Goal: Book appointment/travel/reservation

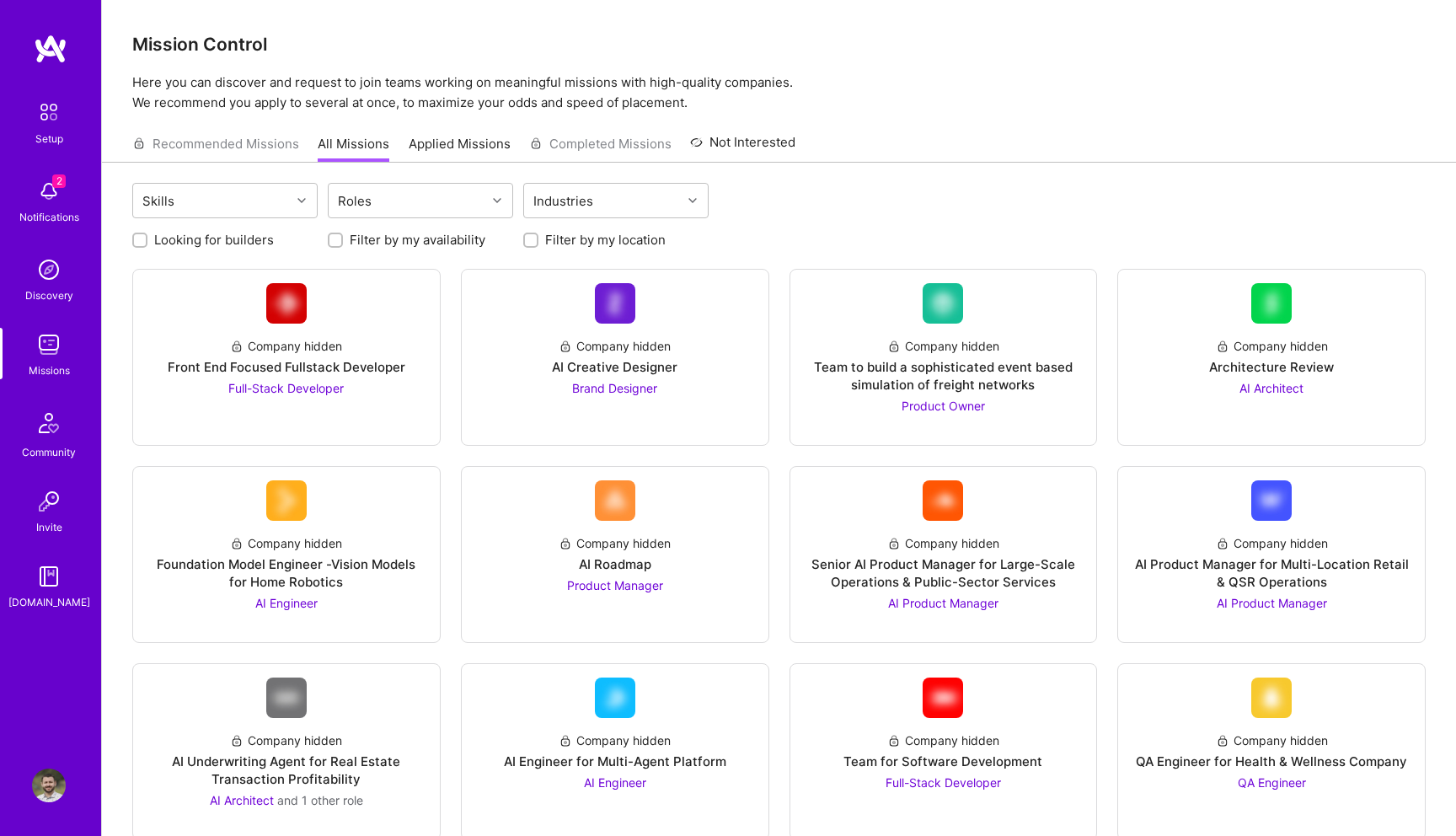
click at [37, 113] on img at bounding box center [49, 112] width 35 height 35
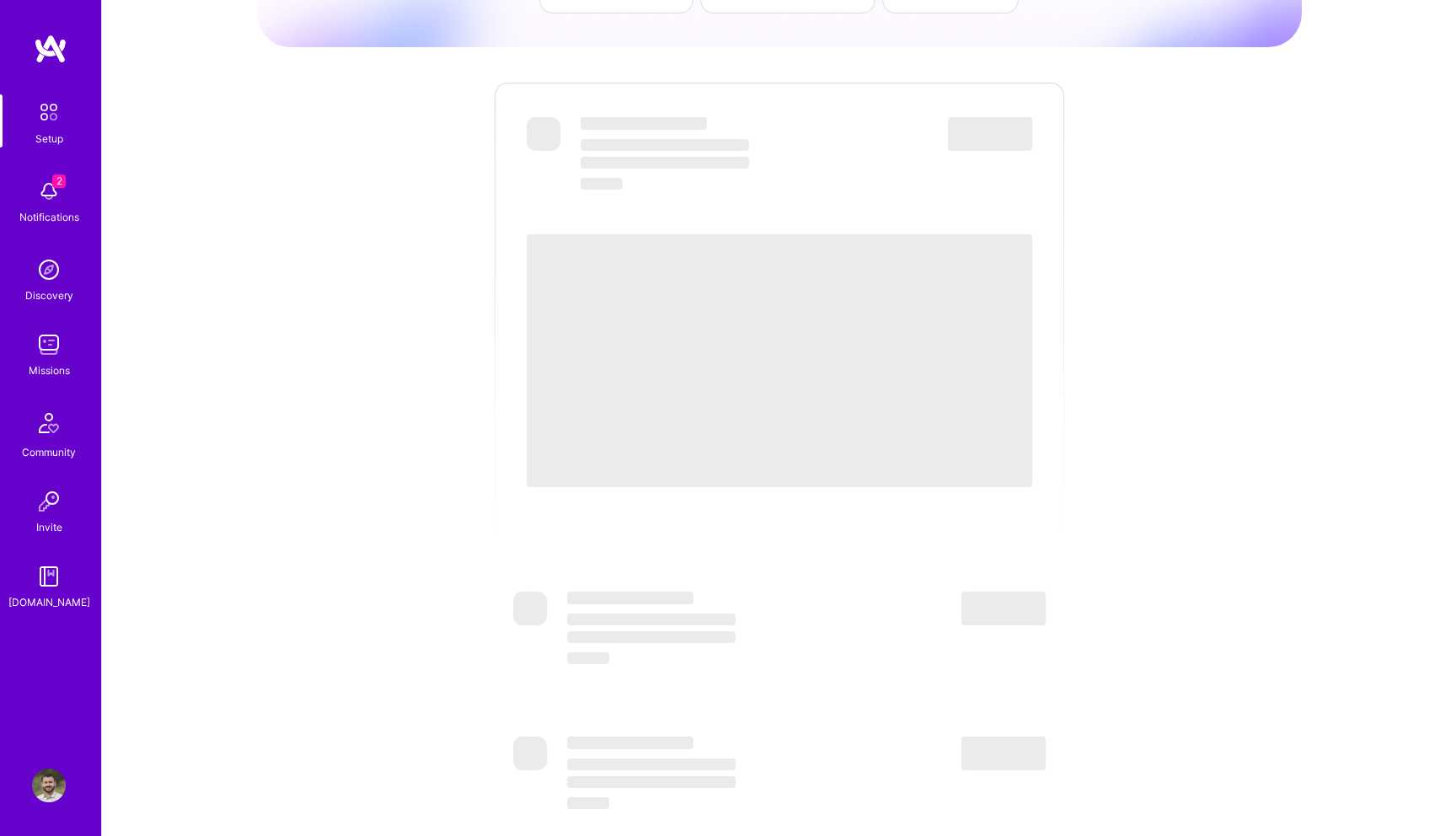
scroll to position [374, 0]
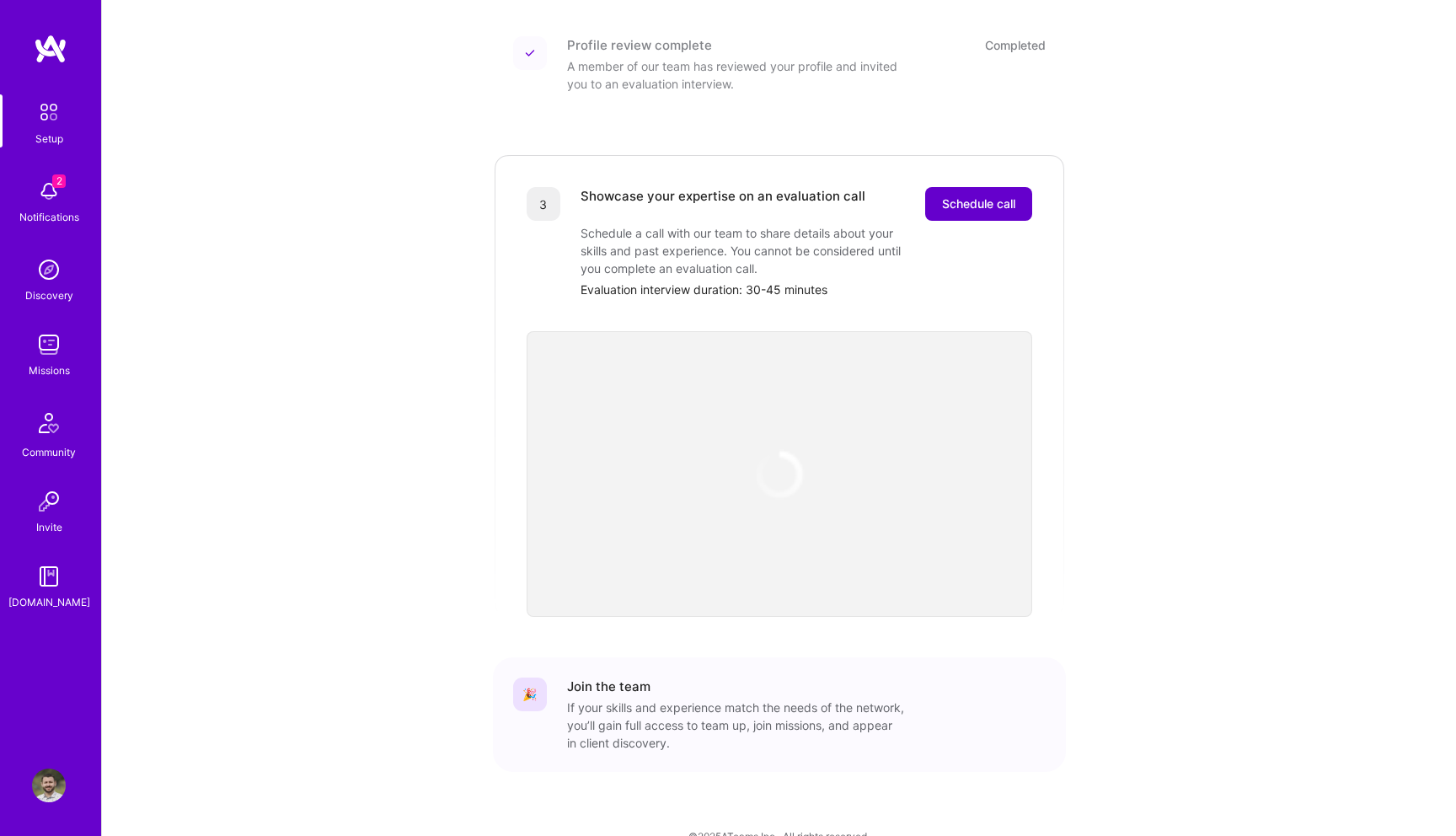
click at [976, 198] on button "Schedule call" at bounding box center [978, 204] width 107 height 34
